Goal: Task Accomplishment & Management: Manage account settings

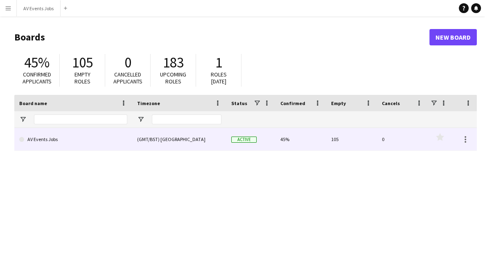
click at [99, 138] on link "AV Events Jobs" at bounding box center [73, 139] width 108 height 23
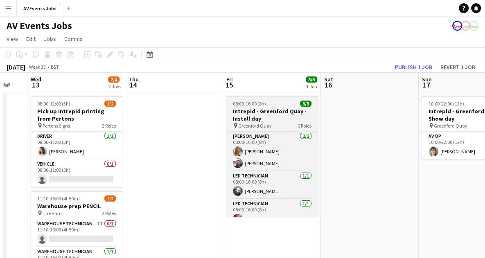
click at [258, 110] on h3 "Intrepid - Greenford Quay - Install day" at bounding box center [272, 115] width 92 height 15
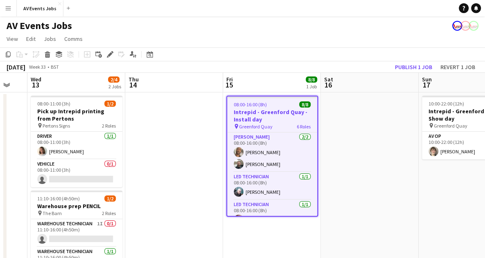
click at [288, 124] on div "pin Greenford Quay 6 Roles" at bounding box center [272, 126] width 90 height 7
click at [112, 54] on icon at bounding box center [110, 54] width 5 height 5
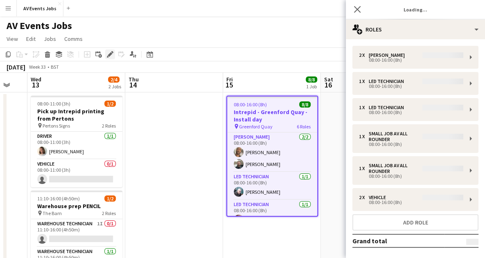
type input "*******"
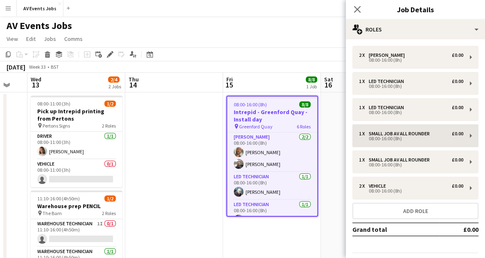
scroll to position [24, 0]
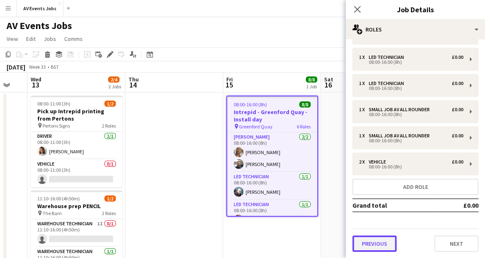
click at [371, 250] on button "Previous" at bounding box center [375, 244] width 44 height 16
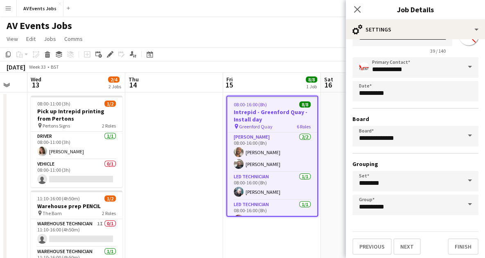
scroll to position [35, 0]
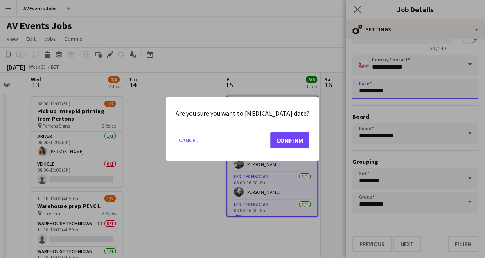
click at [402, 91] on body "Menu Boards Boards Boards All jobs Status Workforce Workforce My Workforce Recr…" at bounding box center [242, 150] width 485 height 300
click at [199, 139] on button "Cancel" at bounding box center [189, 140] width 26 height 13
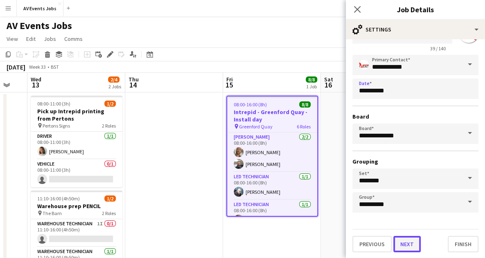
click at [410, 246] on button "Next" at bounding box center [406, 244] width 27 height 16
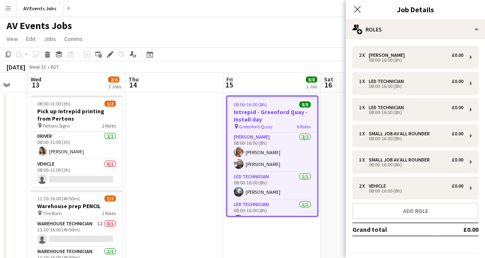
scroll to position [24, 0]
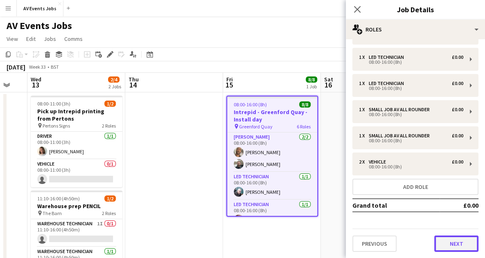
click at [443, 244] on button "Next" at bounding box center [456, 244] width 44 height 16
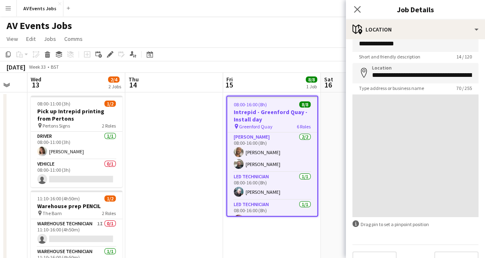
scroll to position [31, 0]
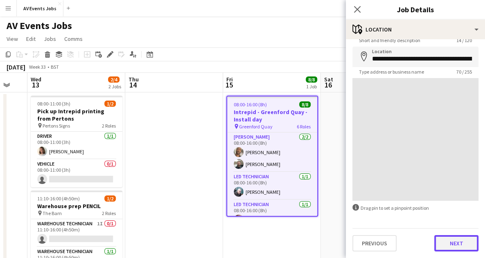
click at [441, 245] on button "Next" at bounding box center [456, 243] width 44 height 16
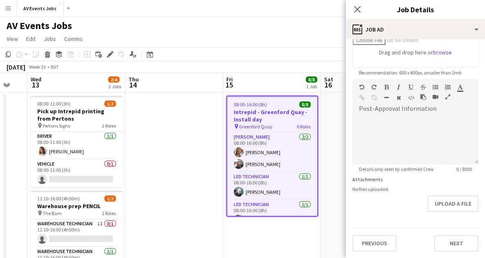
scroll to position [156, 0]
click at [441, 240] on button "Next" at bounding box center [456, 243] width 44 height 16
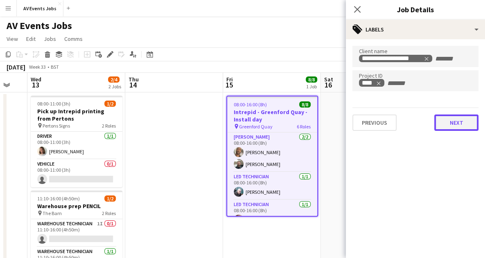
click at [448, 132] on div "**********" at bounding box center [415, 88] width 139 height 98
click at [452, 123] on button "Next" at bounding box center [456, 123] width 44 height 16
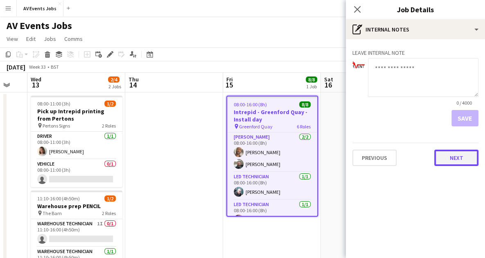
click at [437, 160] on button "Next" at bounding box center [456, 158] width 44 height 16
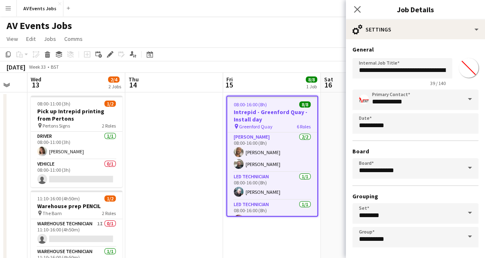
scroll to position [35, 0]
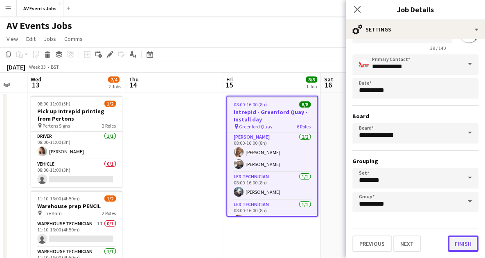
click at [455, 247] on button "Finish" at bounding box center [463, 244] width 31 height 16
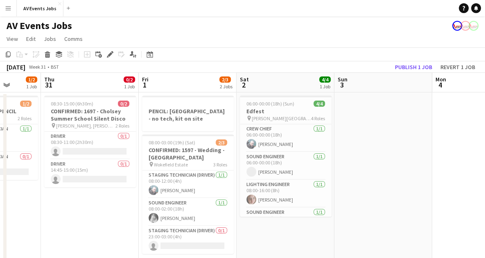
scroll to position [0, 252]
click at [283, 115] on div "pin [PERSON_NAME][GEOGRAPHIC_DATA] 4 Roles" at bounding box center [286, 118] width 92 height 7
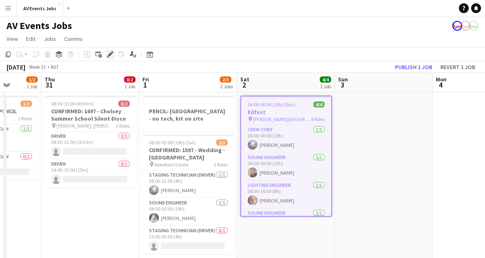
click at [111, 55] on icon at bounding box center [110, 54] width 5 height 5
type input "******"
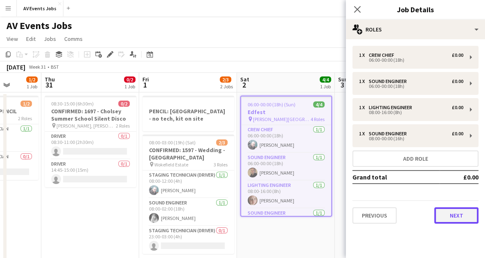
click at [450, 215] on button "Next" at bounding box center [456, 216] width 44 height 16
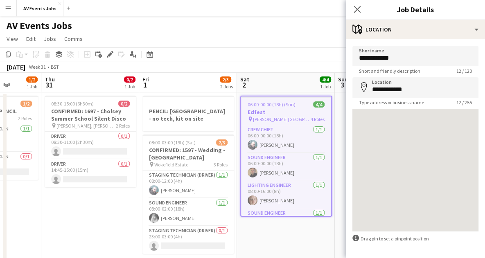
scroll to position [31, 0]
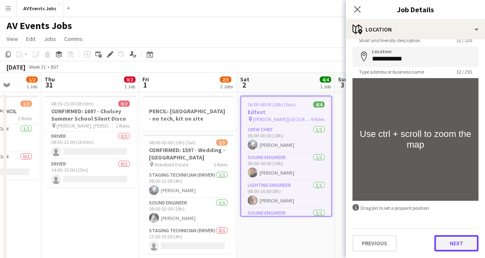
click at [453, 243] on button "Next" at bounding box center [456, 243] width 44 height 16
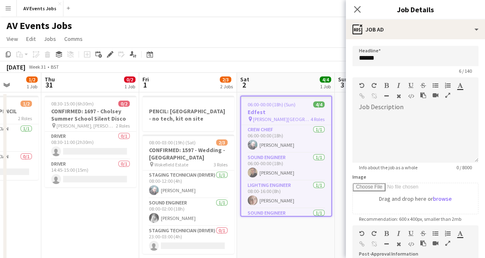
scroll to position [152, 0]
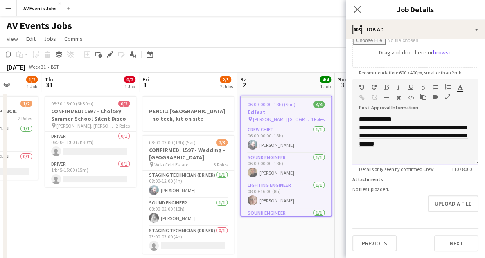
click at [396, 124] on link "**********" at bounding box center [413, 135] width 109 height 23
click at [400, 124] on link "**********" at bounding box center [413, 135] width 109 height 23
click at [404, 154] on div "**********" at bounding box center [416, 139] width 126 height 49
drag, startPoint x: 402, startPoint y: 148, endPoint x: 341, endPoint y: 118, distance: 67.7
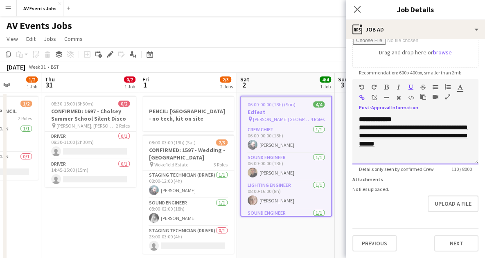
click at [341, 118] on body "Menu Boards Boards Boards All jobs Status Workforce Workforce My Workforce Recr…" at bounding box center [242, 150] width 485 height 300
copy link "**********"
click at [358, 11] on icon at bounding box center [357, 9] width 8 height 8
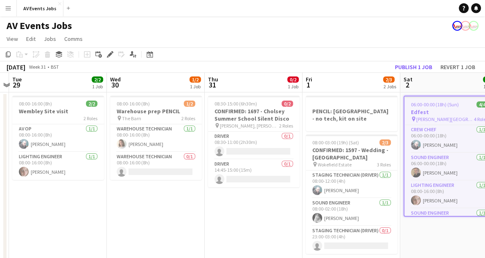
scroll to position [0, 186]
click at [350, 147] on h3 "CONFIRMED: 1597 - Wedding - [GEOGRAPHIC_DATA]" at bounding box center [352, 154] width 92 height 15
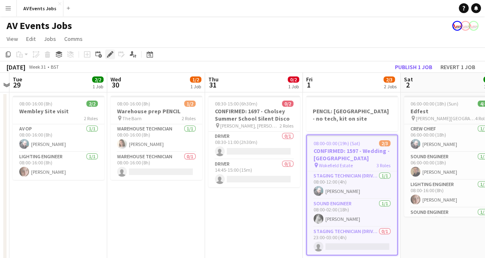
click at [112, 53] on icon "Edit" at bounding box center [110, 54] width 7 height 7
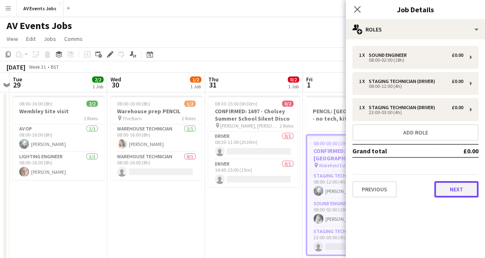
click at [450, 191] on button "Next" at bounding box center [456, 189] width 44 height 16
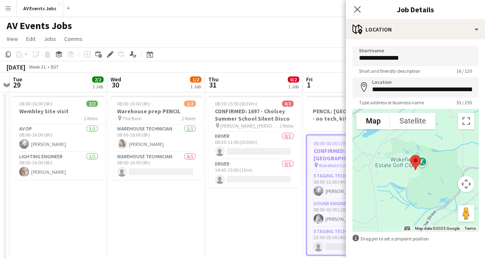
scroll to position [31, 0]
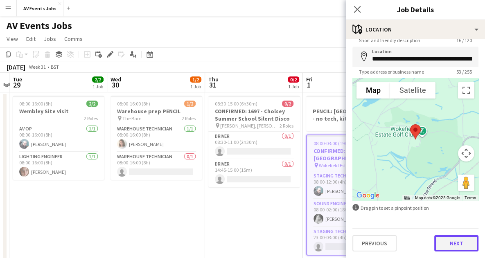
click at [456, 244] on button "Next" at bounding box center [456, 243] width 44 height 16
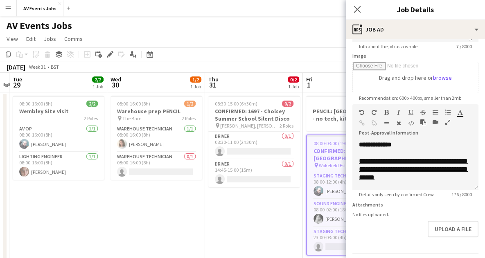
scroll to position [137, 0]
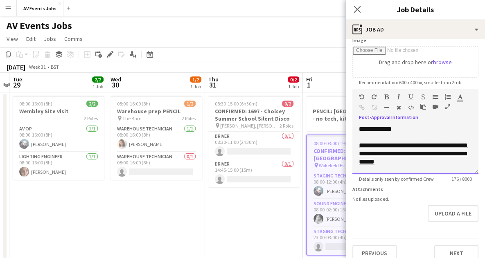
click at [429, 166] on div "**********" at bounding box center [415, 154] width 113 height 25
drag, startPoint x: 429, startPoint y: 170, endPoint x: 352, endPoint y: 146, distance: 80.4
click at [353, 146] on div "**********" at bounding box center [416, 149] width 126 height 49
copy link "**********"
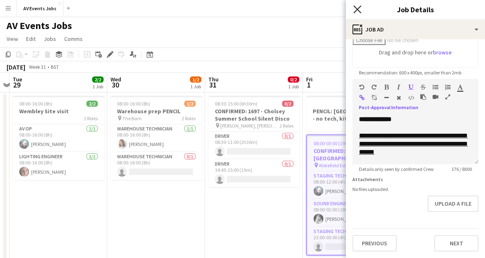
click at [357, 7] on icon "Close pop-in" at bounding box center [357, 9] width 8 height 8
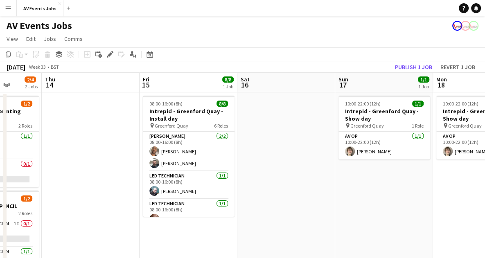
scroll to position [0, 183]
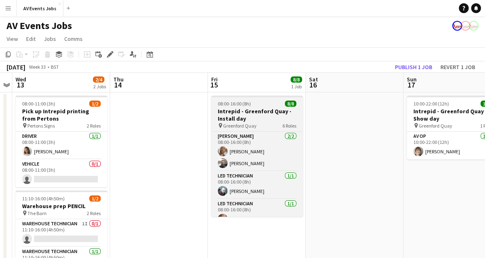
click at [244, 118] on h3 "Intrepid - Greenford Quay - Install day" at bounding box center [257, 115] width 92 height 15
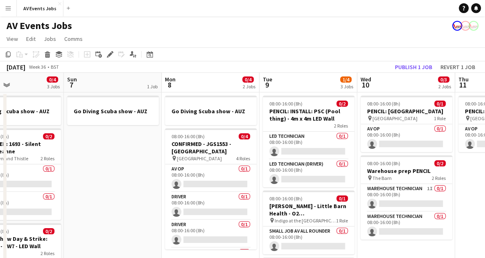
scroll to position [0, 328]
